Goal: Transaction & Acquisition: Subscribe to service/newsletter

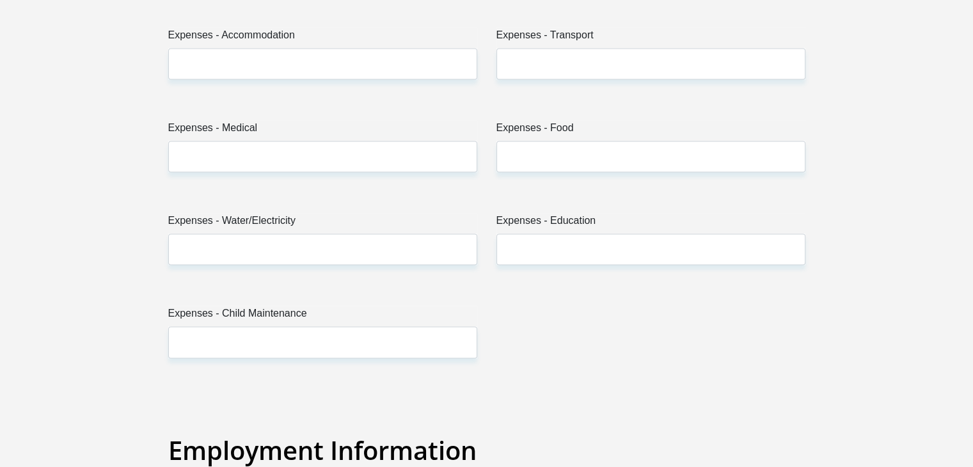
scroll to position [1690, 0]
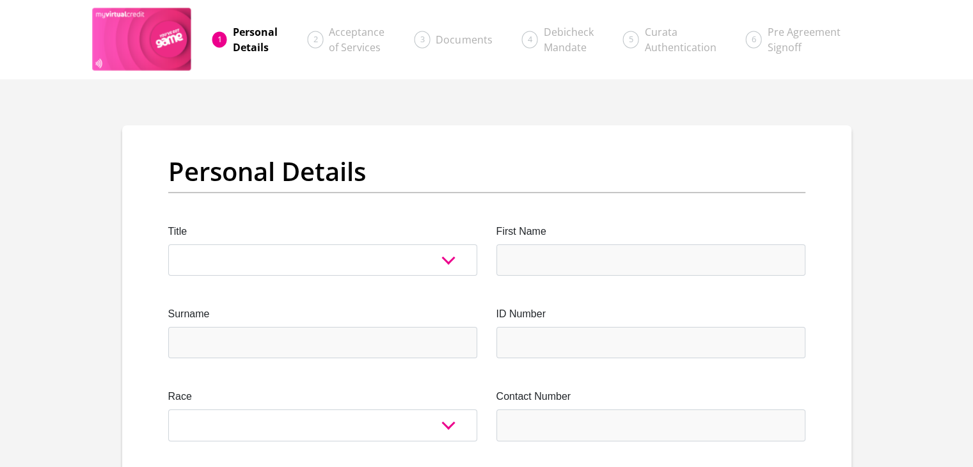
click at [466, 41] on span "Documents" at bounding box center [464, 40] width 56 height 14
